Goal: Complete application form

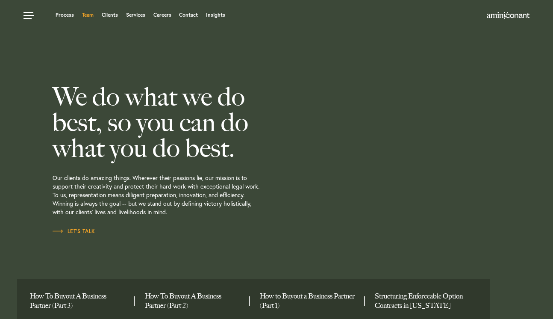
click at [88, 17] on link "Team" at bounding box center [88, 14] width 12 height 5
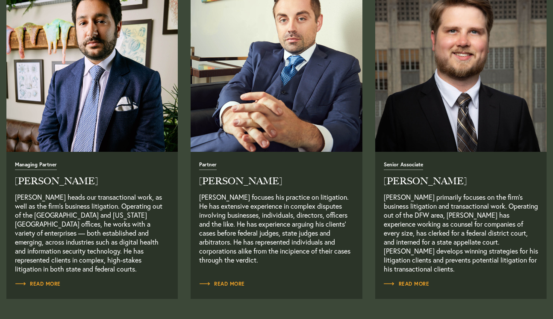
scroll to position [358, 0]
click at [223, 284] on span "Read More" at bounding box center [222, 283] width 46 height 5
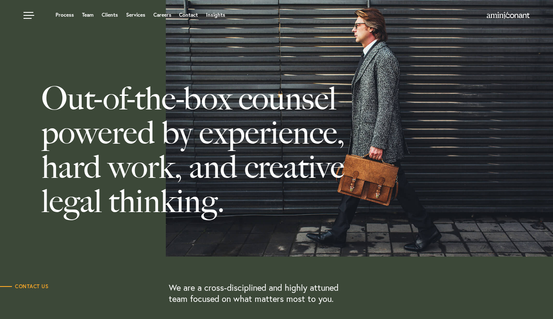
scroll to position [0, 0]
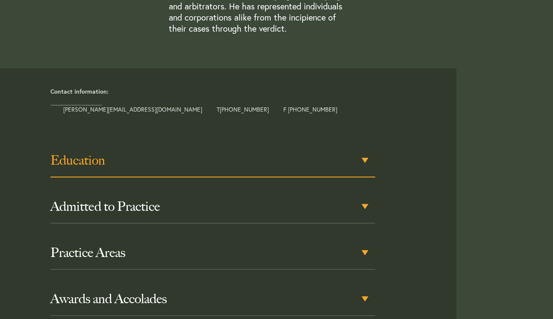
click at [366, 163] on h3 "Education" at bounding box center [212, 159] width 325 height 15
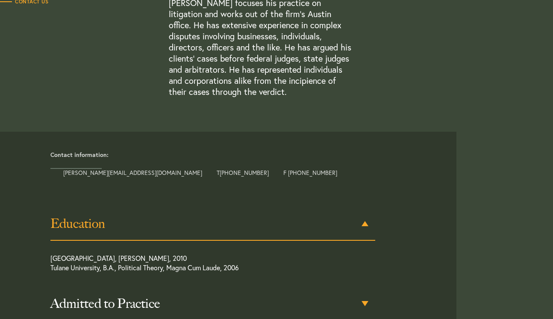
scroll to position [285, 0]
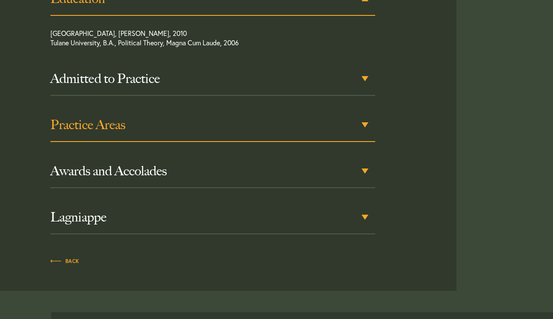
click at [365, 125] on div "Practice Areas" at bounding box center [212, 124] width 325 height 33
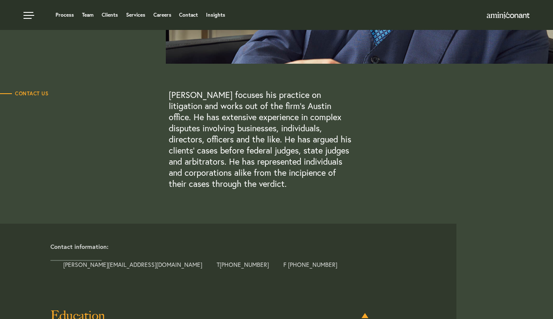
scroll to position [120, 0]
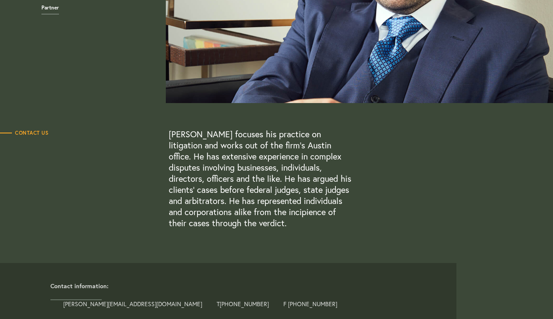
scroll to position [154, 0]
click at [27, 130] on span "Contact Us" at bounding box center [24, 132] width 48 height 5
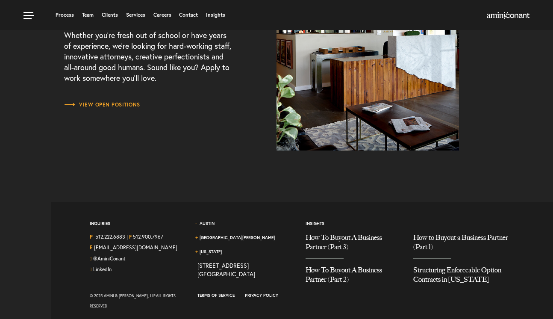
scroll to position [1146, 0]
click at [207, 224] on link "Austin" at bounding box center [206, 224] width 15 height 6
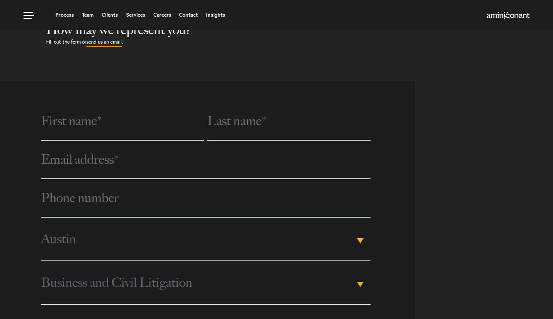
scroll to position [245, 0]
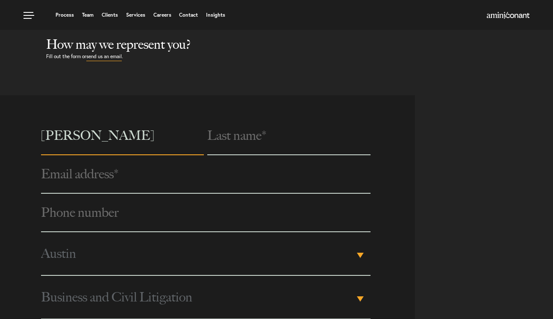
type input "Reza"
type input "Arzegar"
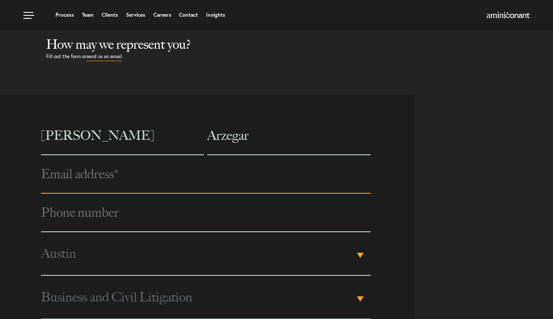
click at [70, 181] on input "email" at bounding box center [205, 174] width 329 height 38
type input "RezaArzegar@yahoo.com"
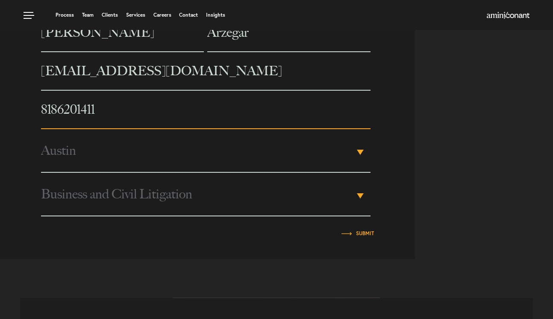
scroll to position [346, 0]
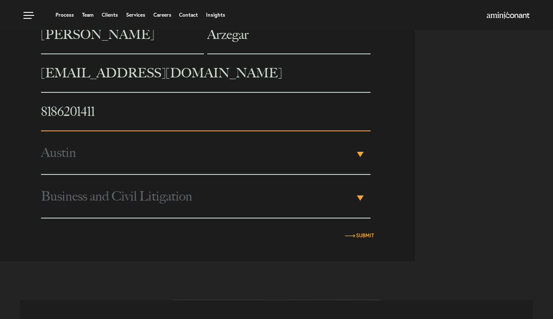
type input "8186201411"
click at [366, 237] on input "Submit" at bounding box center [365, 235] width 18 height 5
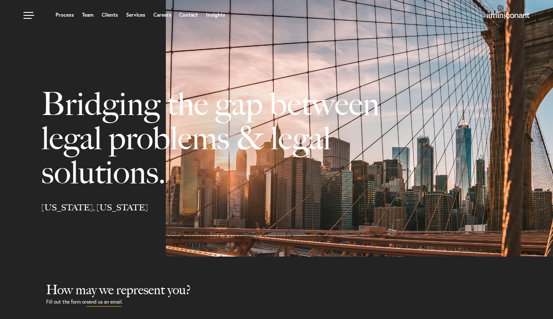
scroll to position [0, 0]
